Goal: Task Accomplishment & Management: Complete application form

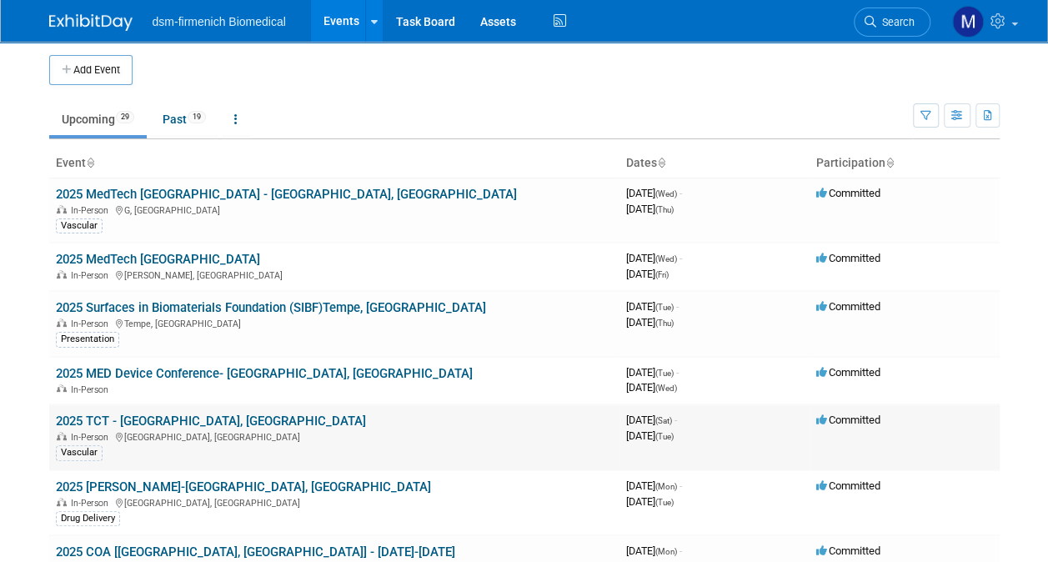
click at [113, 434] on span "In-Person" at bounding box center [86, 437] width 59 height 11
click at [113, 426] on td "2025 TCT - [GEOGRAPHIC_DATA], [GEOGRAPHIC_DATA] In-Person [GEOGRAPHIC_DATA], [G…" at bounding box center [334, 437] width 570 height 66
click at [100, 416] on link "2025 TCT - [GEOGRAPHIC_DATA], [GEOGRAPHIC_DATA]" at bounding box center [211, 421] width 310 height 15
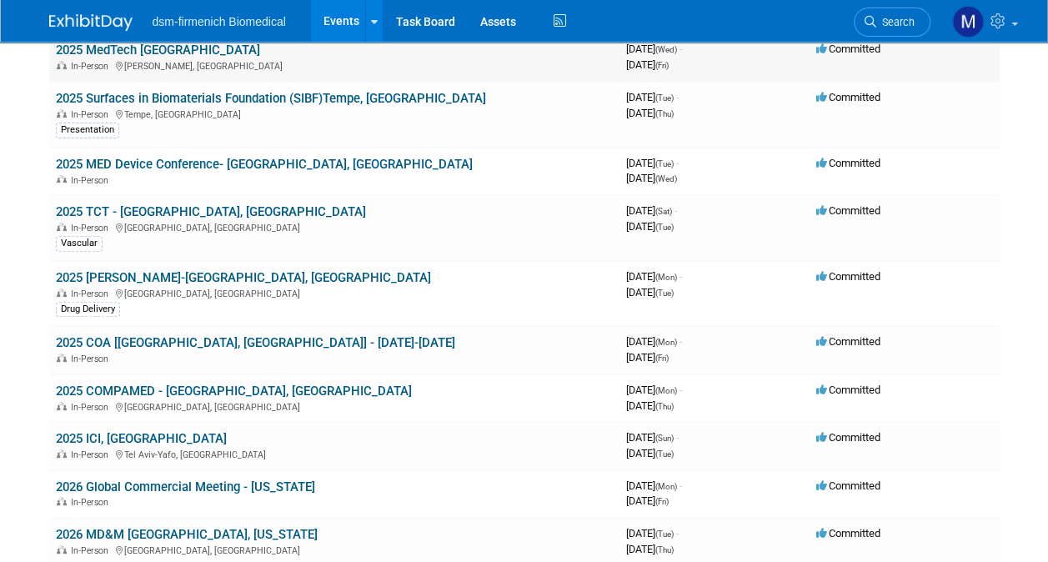
scroll to position [253, 0]
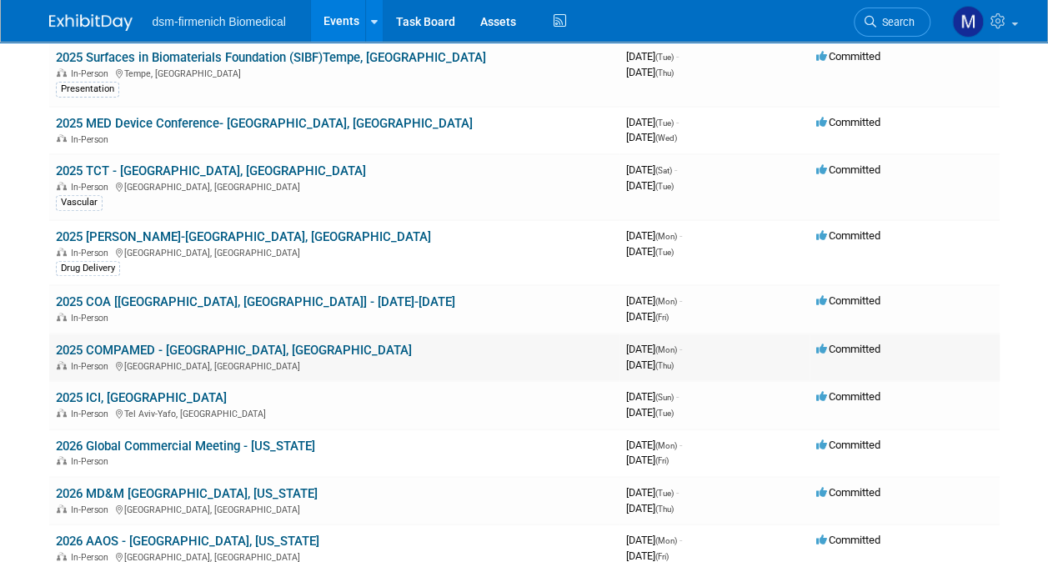
click at [108, 352] on link "2025 COMPAMED - [GEOGRAPHIC_DATA], [GEOGRAPHIC_DATA]" at bounding box center [234, 350] width 356 height 15
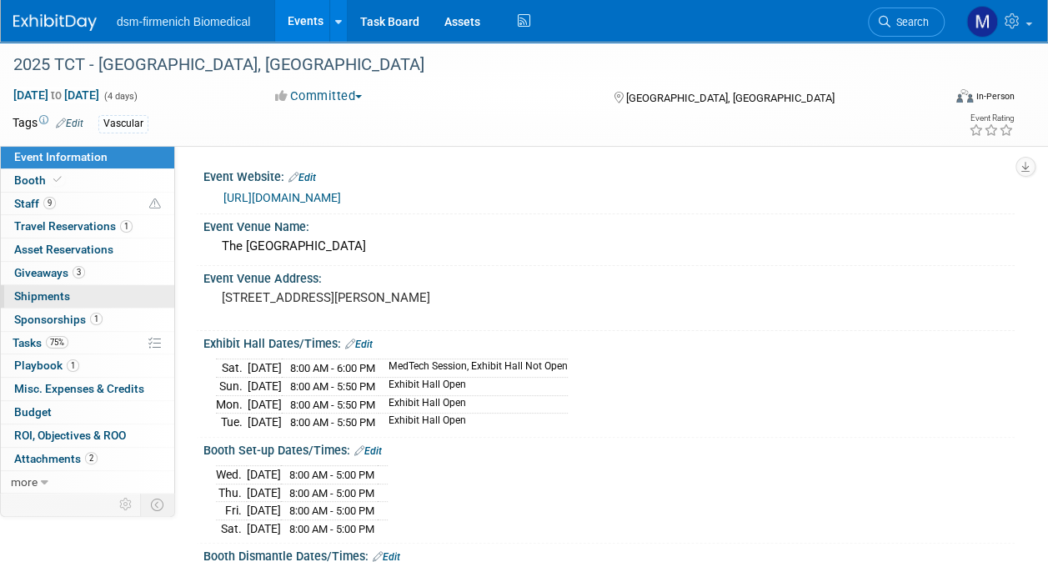
click at [48, 295] on span "Shipments 0" at bounding box center [42, 295] width 56 height 13
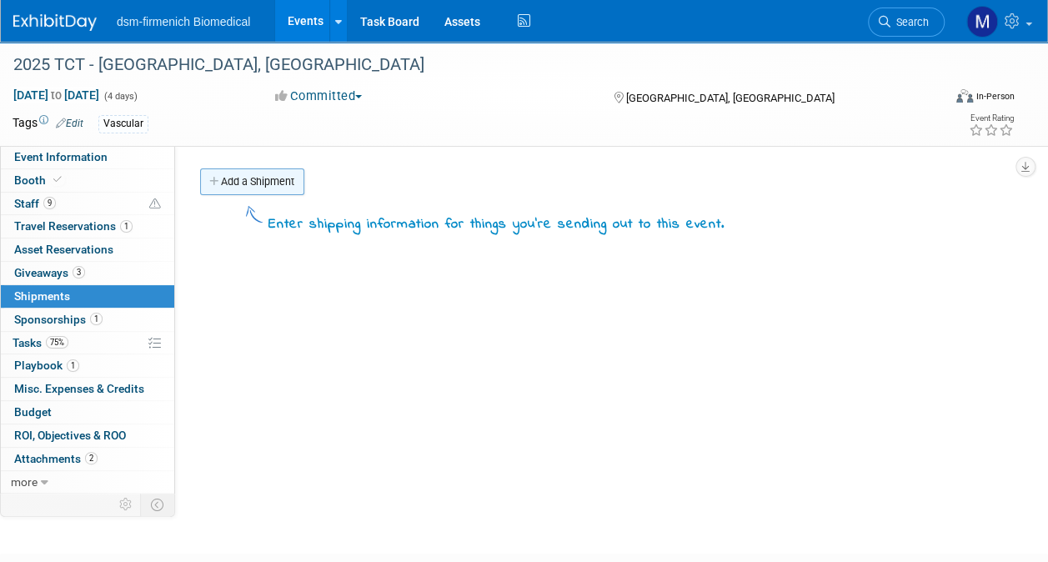
click at [232, 185] on link "Add a Shipment" at bounding box center [252, 181] width 104 height 27
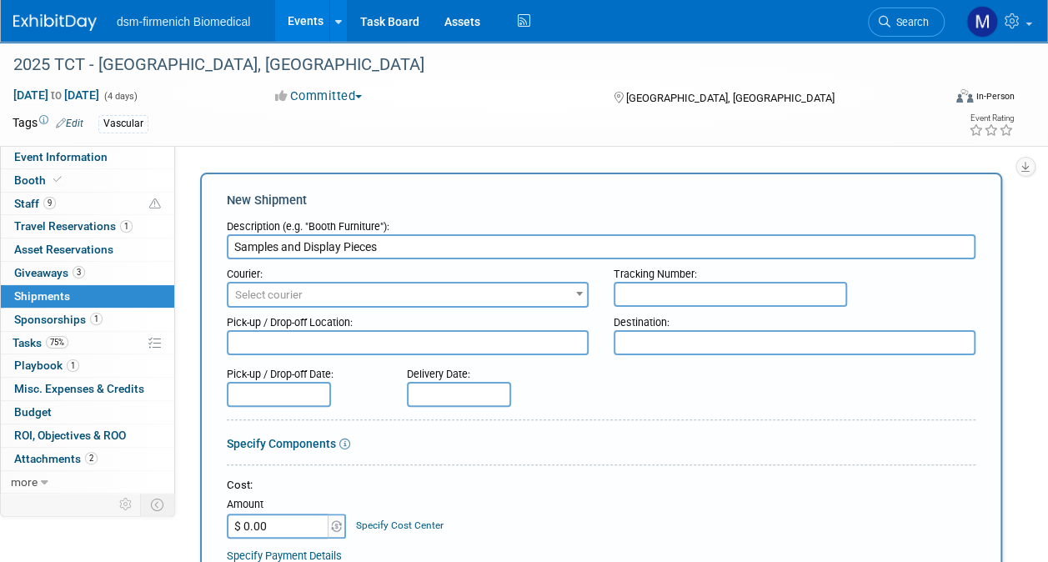
type input "Samples and Display Pieces"
click at [274, 343] on textarea at bounding box center [408, 342] width 362 height 25
type textarea "VCI-Media"
click at [673, 344] on textarea at bounding box center [795, 342] width 362 height 25
type textarea "San Francisc0"
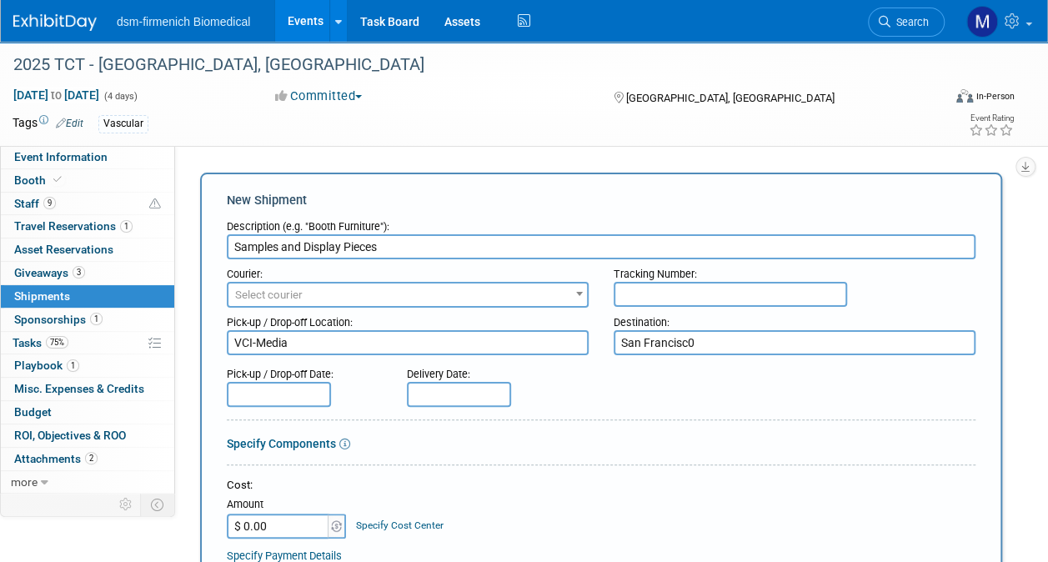
click at [244, 389] on input "text" at bounding box center [279, 394] width 104 height 25
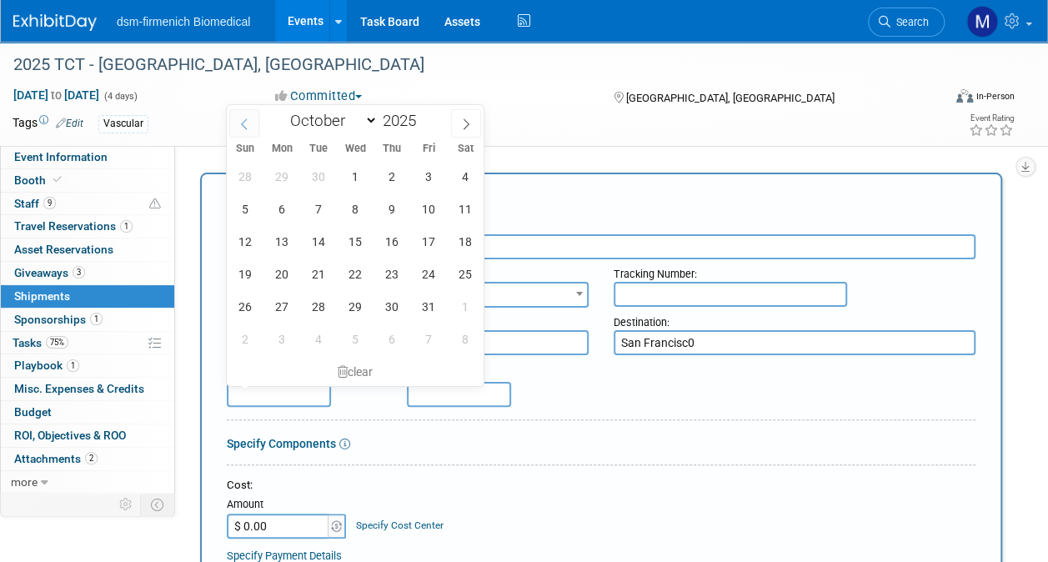
click at [247, 122] on icon at bounding box center [244, 124] width 12 height 12
select select "8"
click at [283, 268] on span "22" at bounding box center [281, 274] width 33 height 33
type input "Sep 22, 2025"
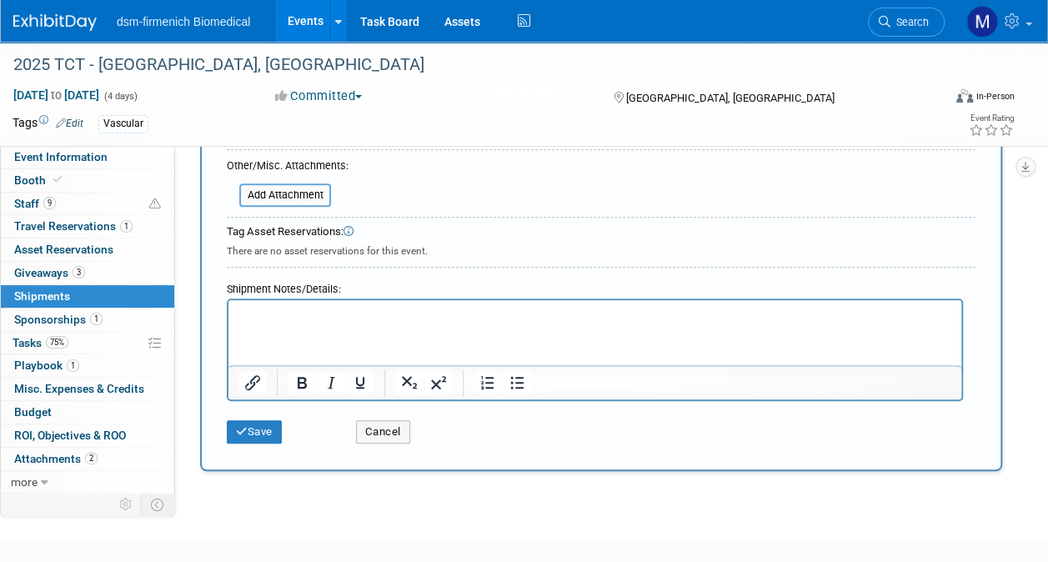
scroll to position [500, 0]
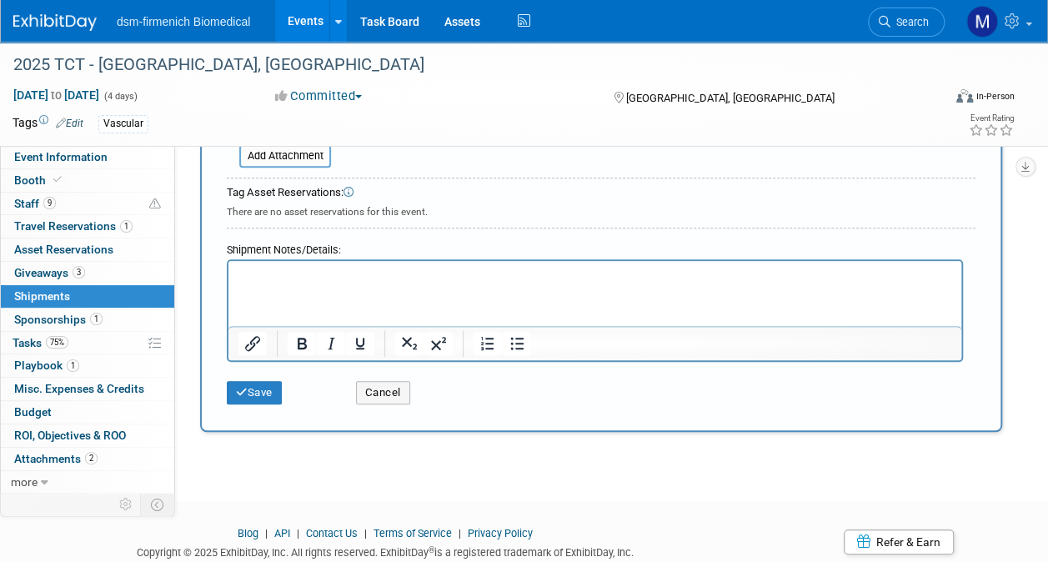
click at [268, 274] on p "Rich Text Area. Press ALT-0 for help." at bounding box center [595, 276] width 714 height 17
click at [238, 387] on icon "submit" at bounding box center [242, 392] width 12 height 11
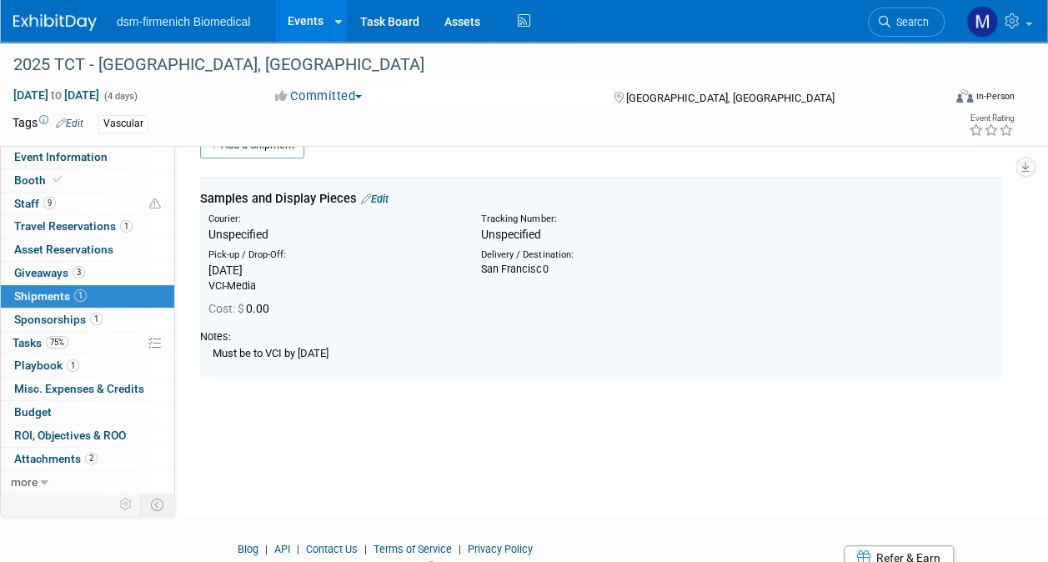
scroll to position [0, 0]
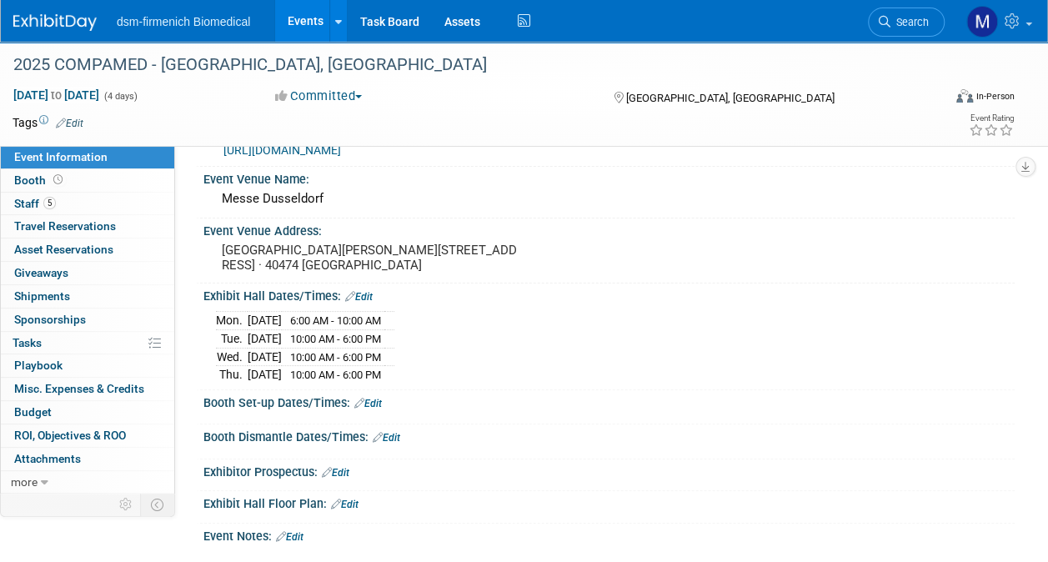
scroll to position [83, 0]
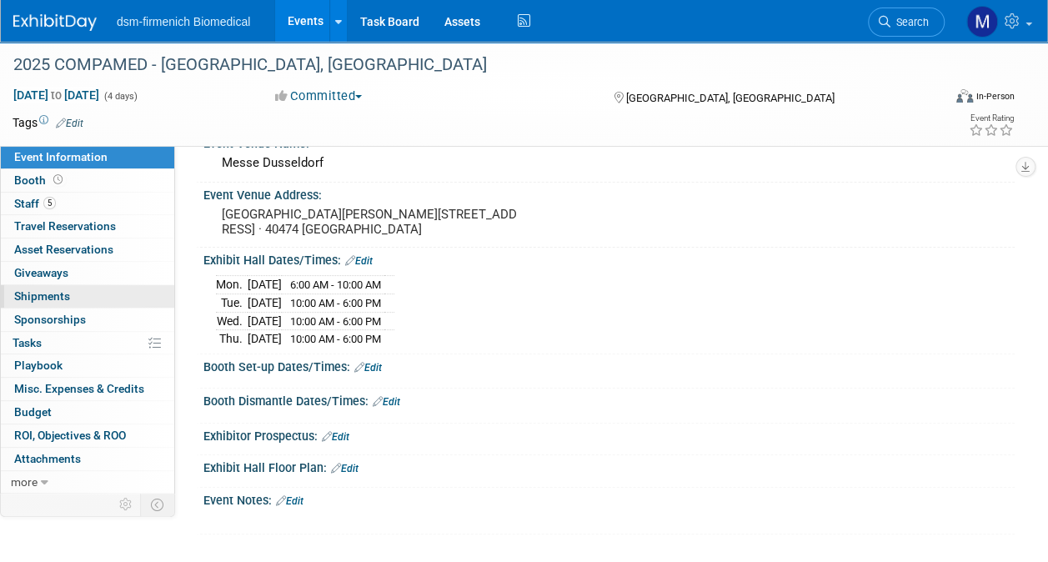
click at [34, 289] on span "Shipments 0" at bounding box center [42, 295] width 56 height 13
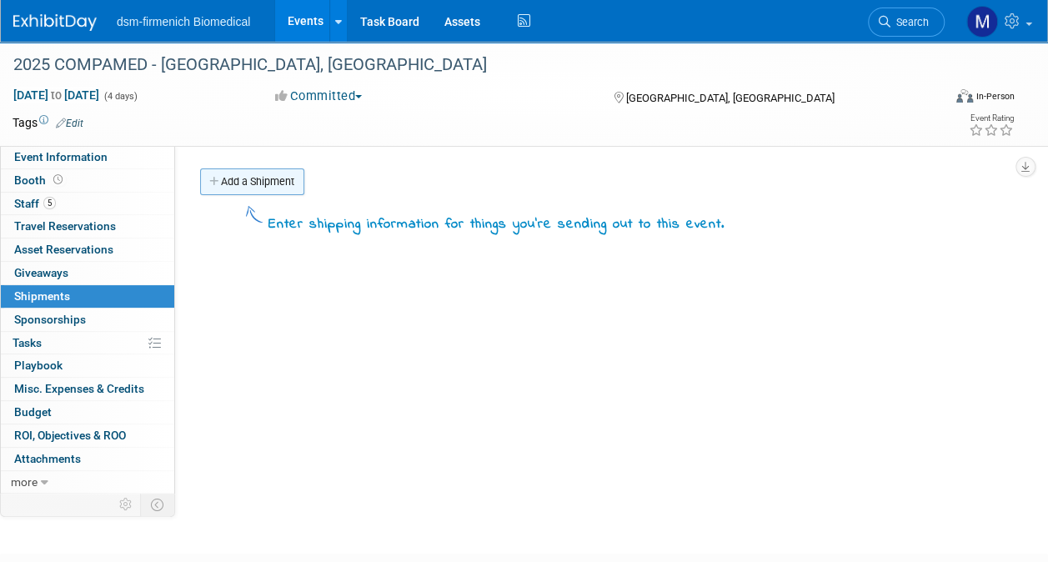
click at [235, 182] on link "Add a Shipment" at bounding box center [252, 181] width 104 height 27
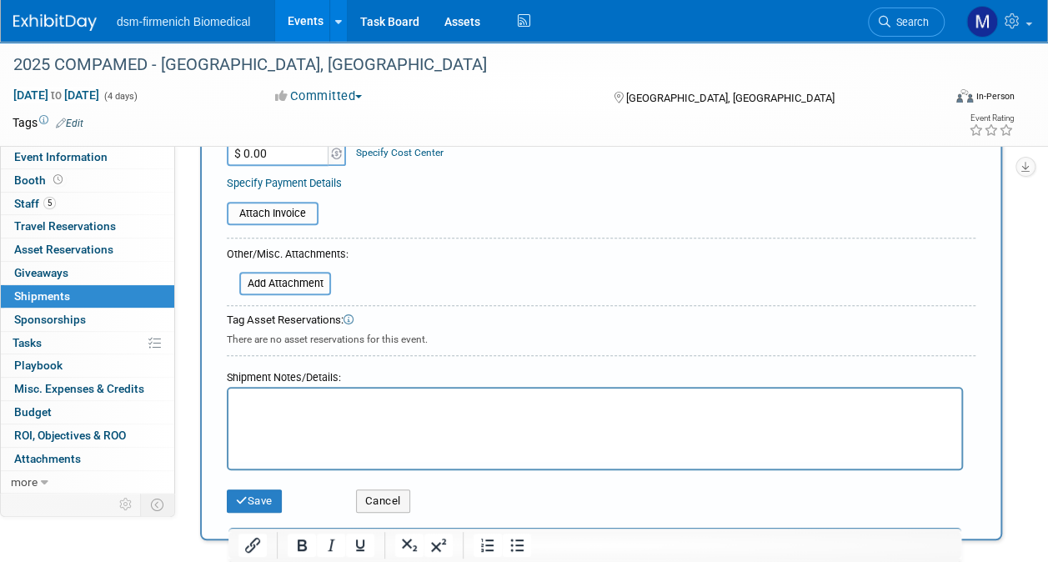
scroll to position [417, 0]
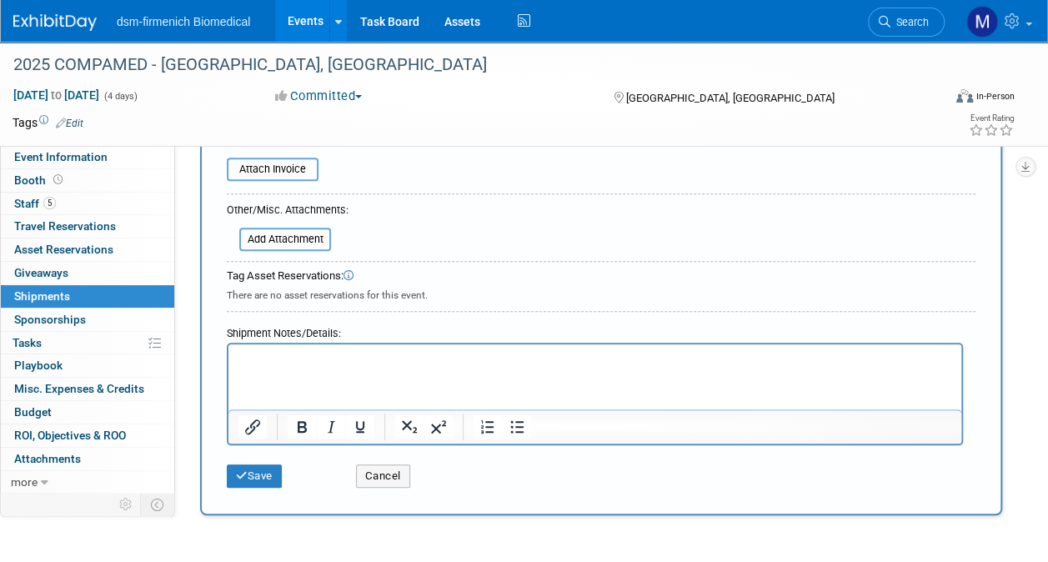
click at [268, 363] on p "Rich Text Area. Press ALT-0 for help." at bounding box center [595, 359] width 714 height 17
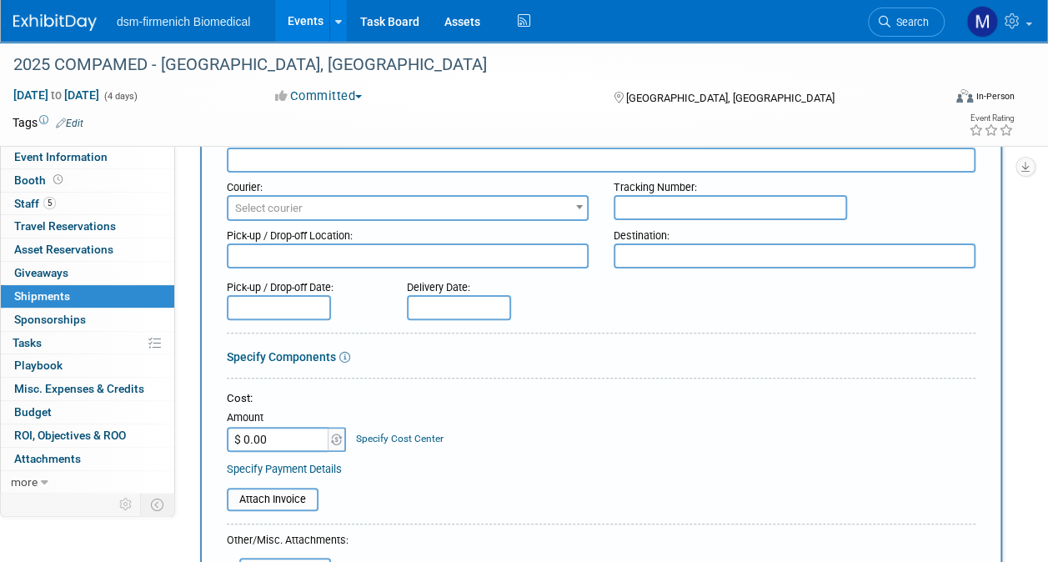
scroll to position [0, 0]
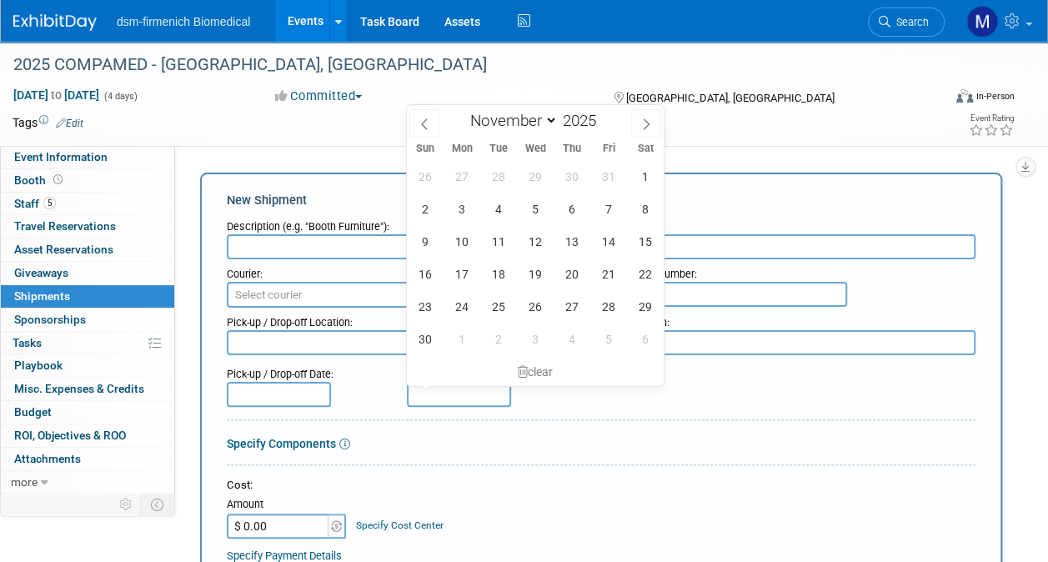
click at [418, 390] on input "text" at bounding box center [459, 394] width 104 height 25
click at [422, 122] on icon at bounding box center [424, 123] width 6 height 11
select select "9"
click at [614, 309] on span "31" at bounding box center [608, 306] width 33 height 33
type input "Oct 31, 2025"
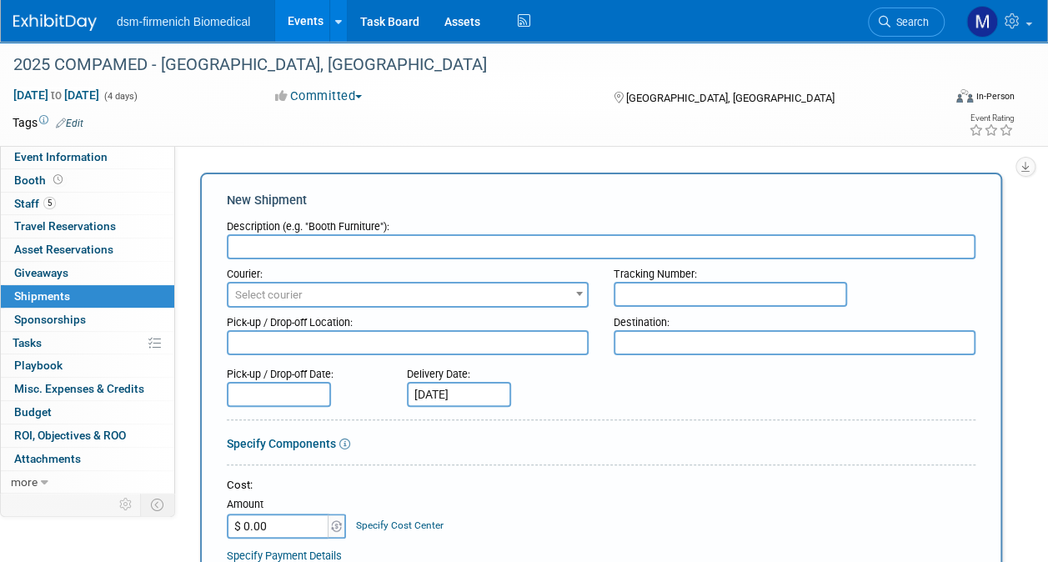
click at [295, 242] on input "text" at bounding box center [601, 246] width 749 height 25
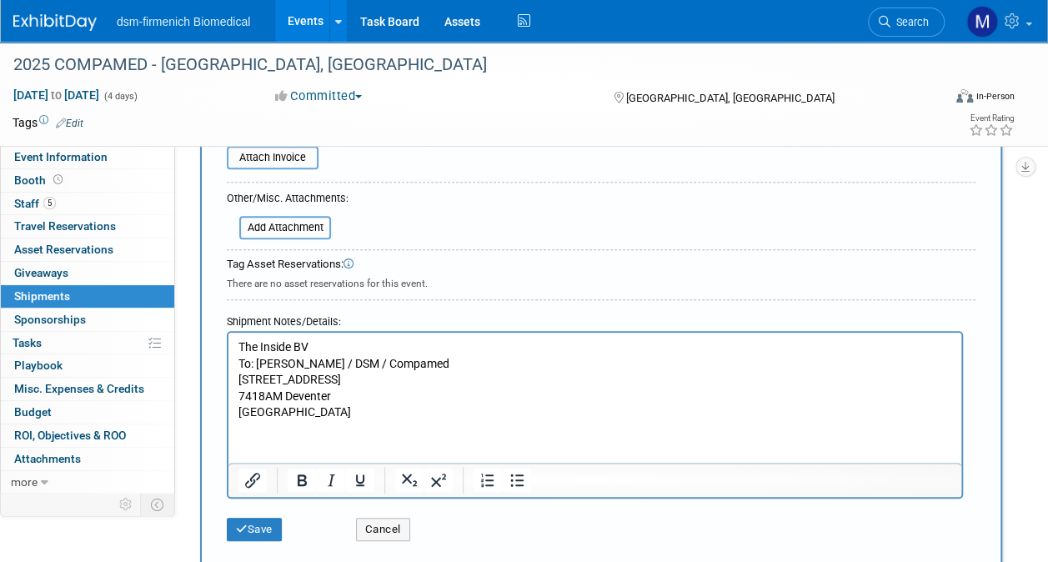
scroll to position [500, 0]
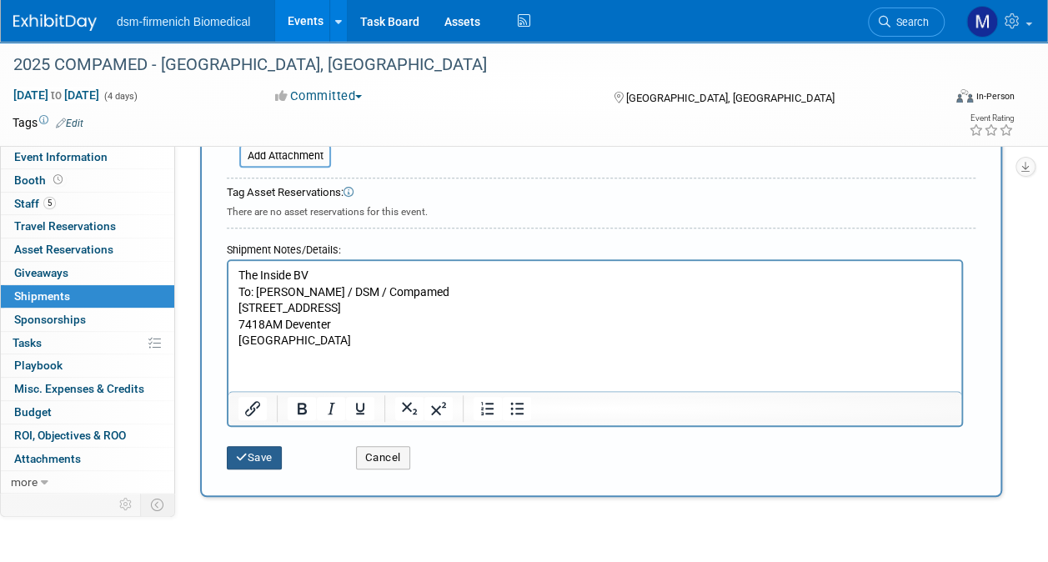
type input "Samples and Display Pieces"
click at [257, 462] on button "Save" at bounding box center [254, 457] width 55 height 23
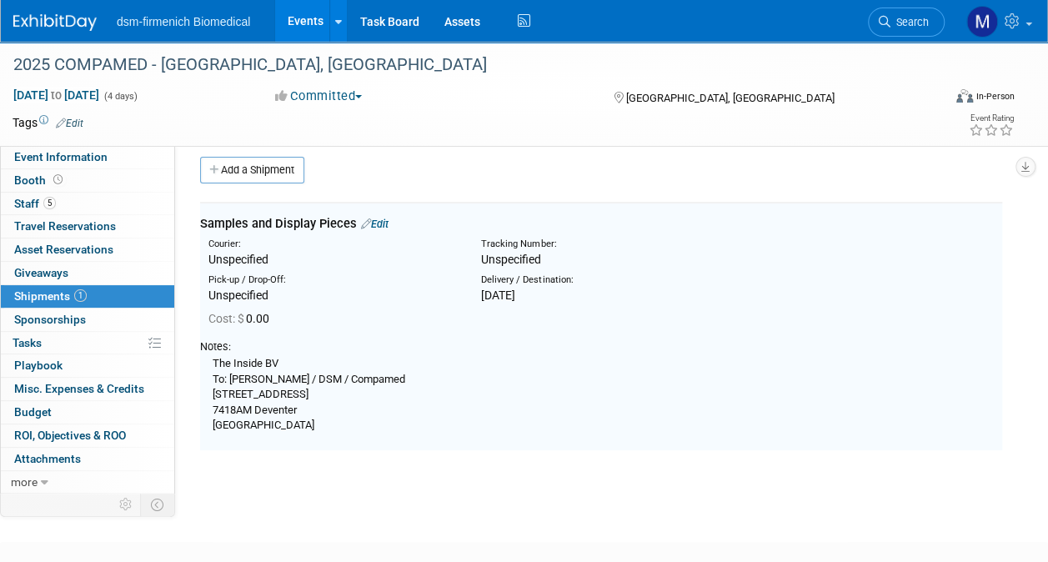
scroll to position [0, 0]
